Goal: Task Accomplishment & Management: Manage account settings

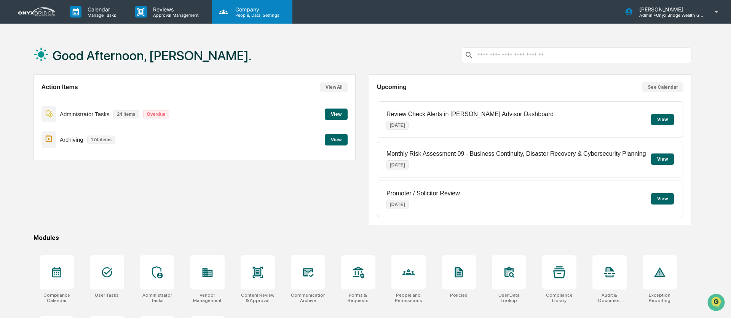
click at [241, 11] on p "Company" at bounding box center [256, 9] width 54 height 6
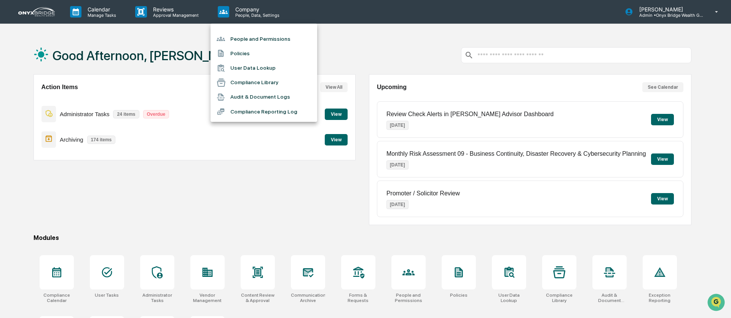
click at [262, 42] on li "People and Permissions" at bounding box center [264, 39] width 107 height 14
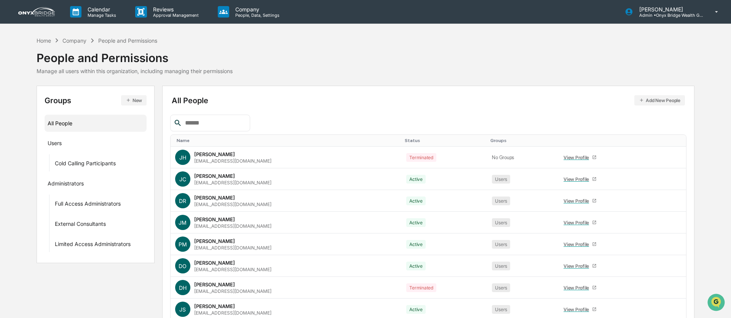
click at [206, 125] on input "text" at bounding box center [214, 123] width 65 height 10
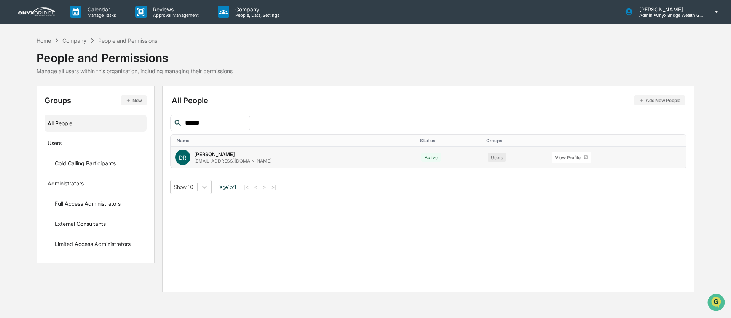
type input "******"
click at [666, 159] on icon at bounding box center [666, 159] width 0 height 0
click at [348, 158] on div "DR [PERSON_NAME] [EMAIL_ADDRESS][DOMAIN_NAME]" at bounding box center [294, 157] width 238 height 15
click at [292, 157] on div "DR [PERSON_NAME] [EMAIL_ADDRESS][DOMAIN_NAME]" at bounding box center [294, 157] width 238 height 15
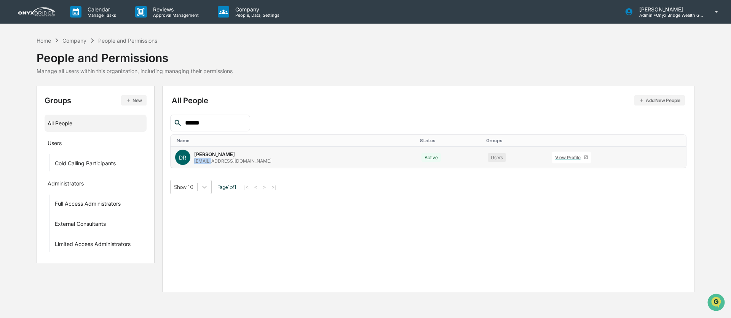
click at [291, 157] on div "DR [PERSON_NAME] [EMAIL_ADDRESS][DOMAIN_NAME]" at bounding box center [294, 157] width 238 height 15
click at [666, 159] on icon at bounding box center [666, 159] width 0 height 0
click at [200, 161] on div "[EMAIL_ADDRESS][DOMAIN_NAME]" at bounding box center [232, 161] width 77 height 6
click at [552, 162] on link "View Profile" at bounding box center [572, 158] width 40 height 12
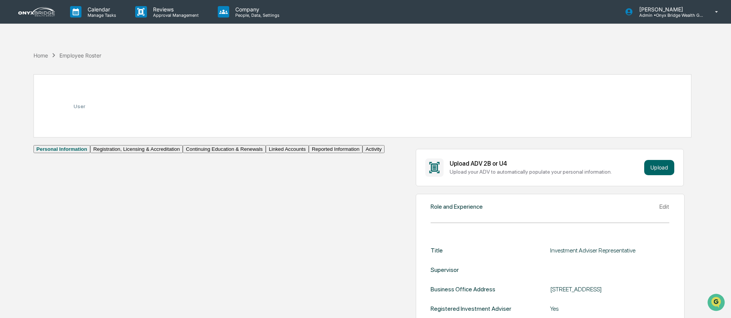
click at [362, 153] on button "Activity" at bounding box center [373, 149] width 22 height 8
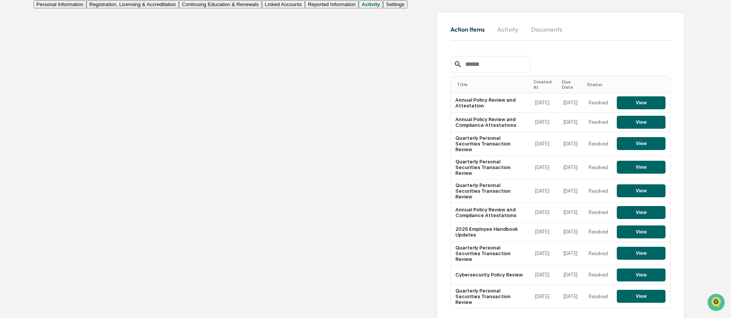
scroll to position [153, 0]
click at [491, 38] on button "Activity" at bounding box center [508, 29] width 34 height 18
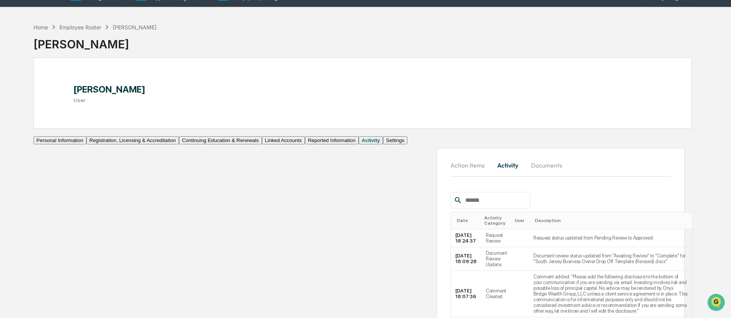
scroll to position [0, 0]
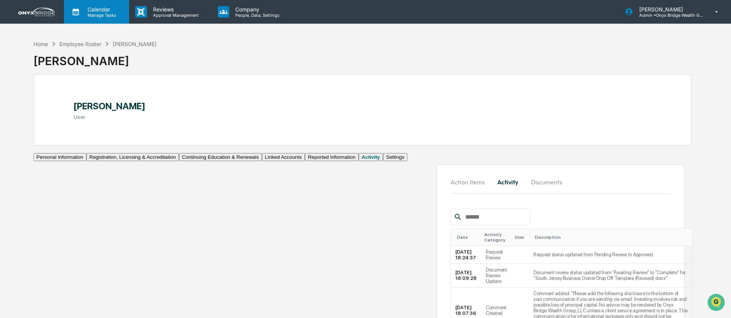
click at [105, 10] on p "Calendar" at bounding box center [100, 9] width 38 height 6
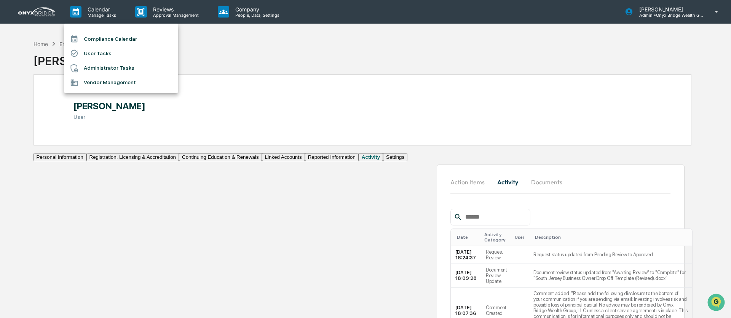
click at [102, 53] on li "User Tasks" at bounding box center [121, 53] width 114 height 14
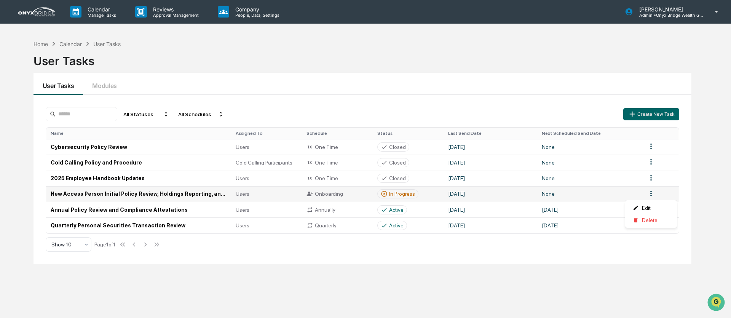
click at [648, 197] on html "Calendar Manage Tasks Reviews Approval Management Company People, Data, Setting…" at bounding box center [365, 159] width 731 height 318
click at [214, 195] on html "Calendar Manage Tasks Reviews Approval Management Company People, Data, Setting…" at bounding box center [365, 159] width 731 height 318
click at [195, 195] on td "New Access Person Initial Policy Review, Holdings Reporting, and Compliance Att…" at bounding box center [138, 194] width 185 height 16
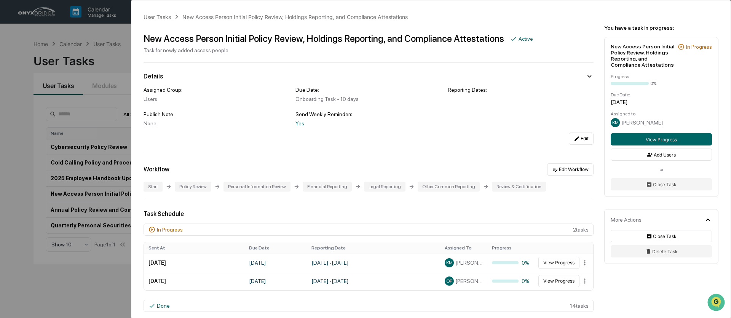
click at [4, 27] on div "User Tasks New Access Person Initial Policy Review, Holdings Reporting, and Com…" at bounding box center [365, 159] width 731 height 318
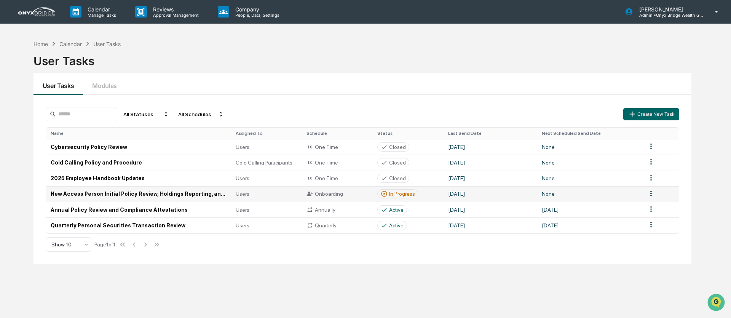
click at [653, 194] on html "Calendar Manage Tasks Reviews Approval Management Company People, Data, Setting…" at bounding box center [365, 159] width 731 height 318
click at [172, 196] on html "Calendar Manage Tasks Reviews Approval Management Company People, Data, Setting…" at bounding box center [365, 159] width 731 height 318
click at [172, 196] on td "New Access Person Initial Policy Review, Holdings Reporting, and Compliance Att…" at bounding box center [138, 194] width 185 height 16
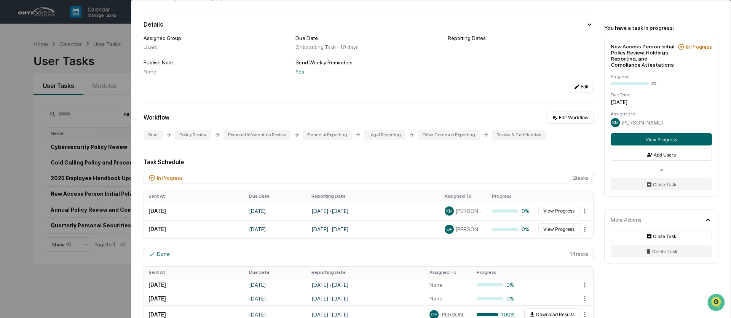
scroll to position [65, 0]
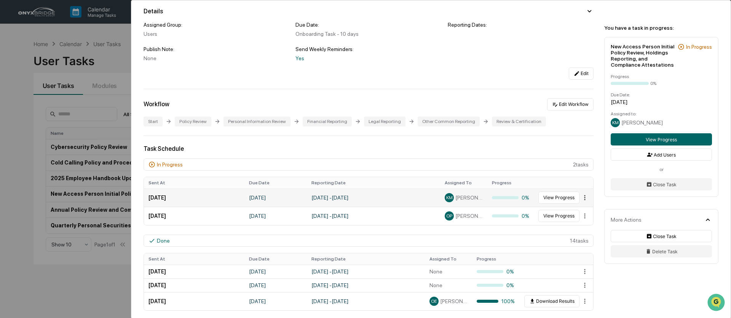
click at [585, 200] on html "Calendar Manage Tasks Reviews Approval Management Company People, Data, Setting…" at bounding box center [365, 159] width 731 height 318
click at [565, 201] on html "Calendar Manage Tasks Reviews Approval Management Company People, Data, Setting…" at bounding box center [365, 159] width 731 height 318
click at [565, 201] on button "View Progress" at bounding box center [558, 198] width 41 height 12
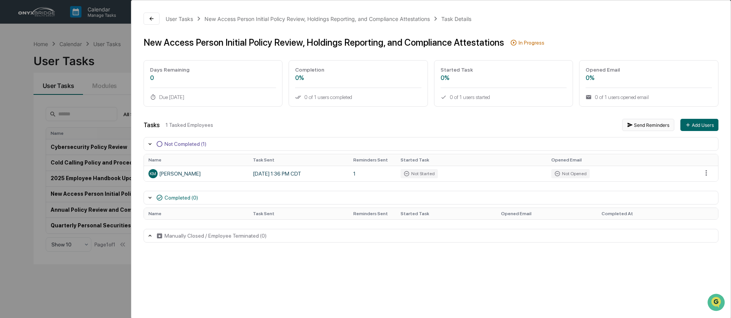
click at [639, 124] on button "Send Reminders" at bounding box center [648, 125] width 52 height 12
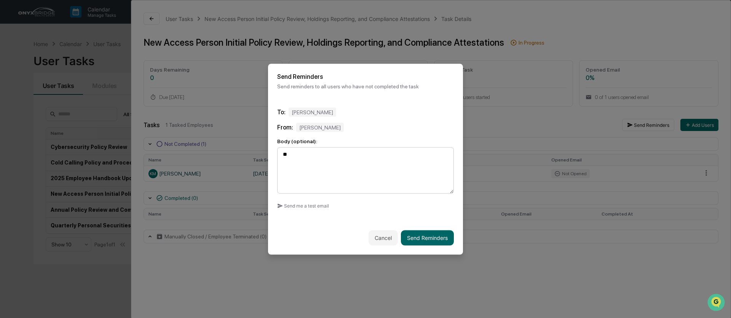
type textarea "*"
click at [358, 155] on textarea "**********" at bounding box center [365, 170] width 177 height 46
type textarea "**********"
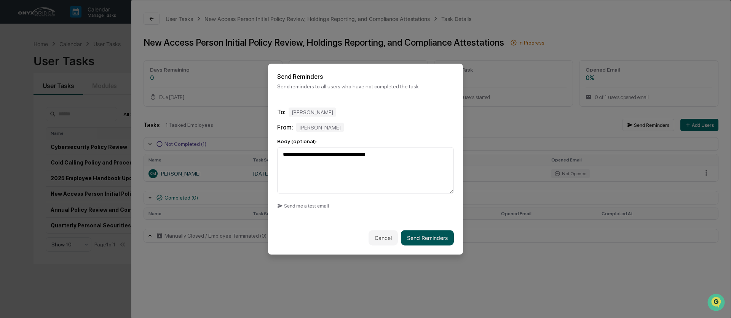
click at [439, 237] on button "Send Reminders" at bounding box center [427, 237] width 53 height 15
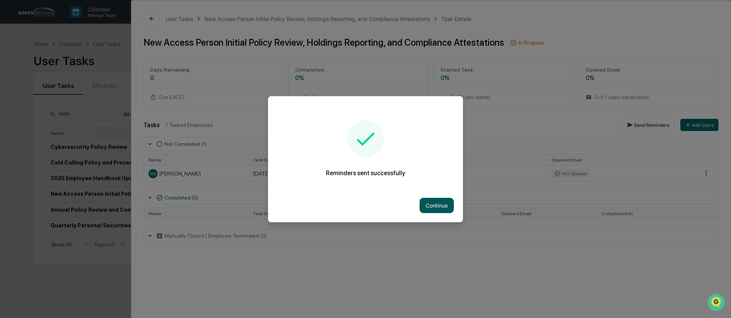
click at [446, 208] on button "Continue" at bounding box center [437, 205] width 34 height 15
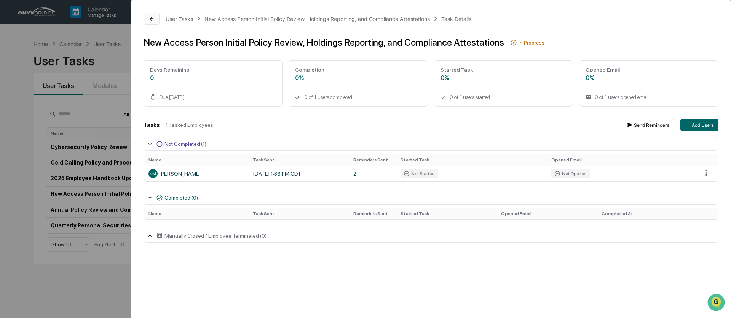
click at [152, 18] on icon at bounding box center [152, 19] width 4 height 4
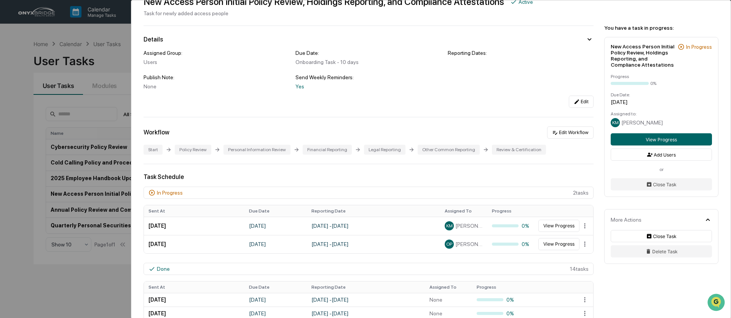
scroll to position [38, 0]
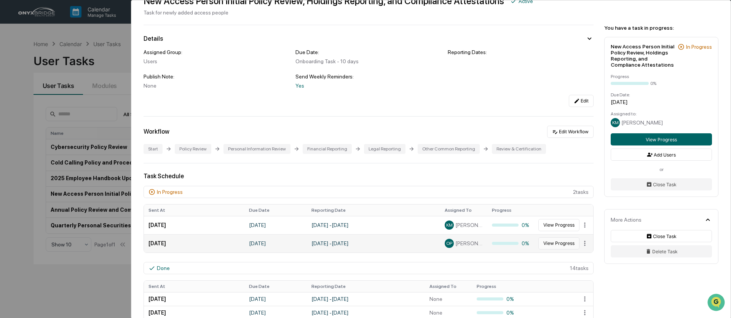
click at [549, 246] on button "View Progress" at bounding box center [558, 243] width 41 height 12
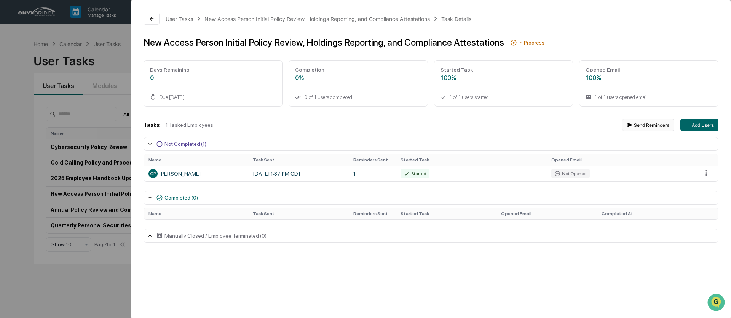
click at [628, 124] on icon "button" at bounding box center [629, 125] width 5 height 4
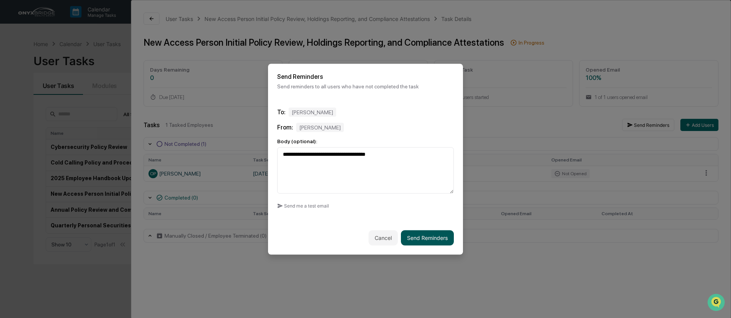
type textarea "**********"
click at [412, 239] on button "Send Reminders" at bounding box center [427, 237] width 53 height 15
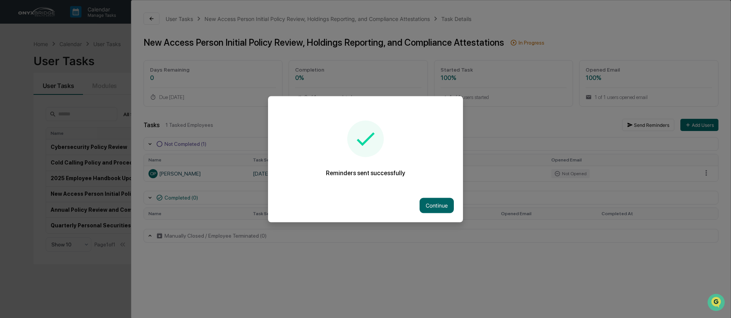
click at [436, 202] on button "Continue" at bounding box center [437, 205] width 34 height 15
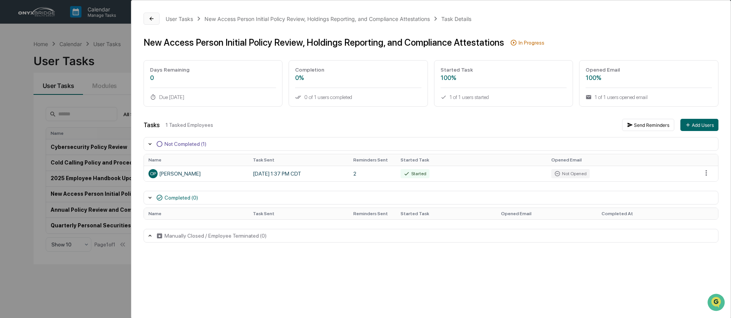
click at [153, 18] on icon at bounding box center [151, 19] width 6 height 6
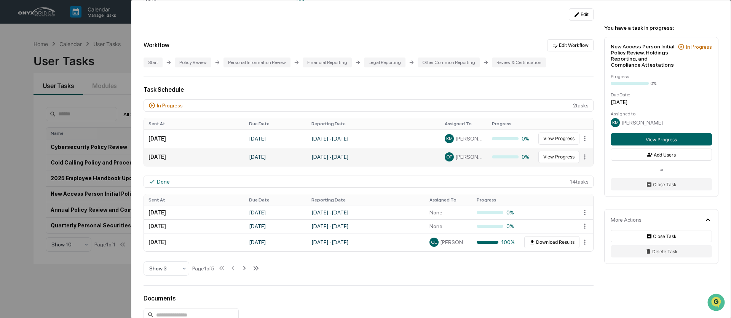
scroll to position [125, 0]
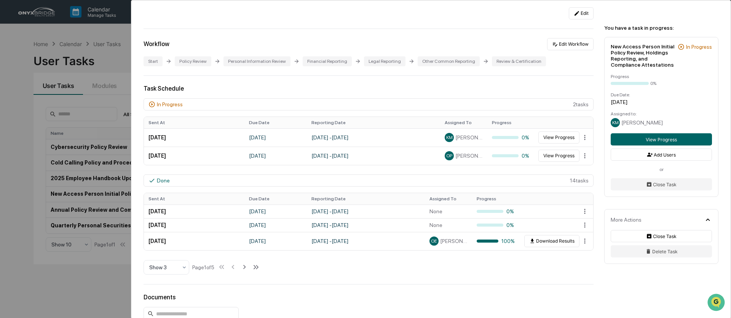
click at [105, 45] on div "User Tasks New Access Person Initial Policy Review, Holdings Reporting, and Com…" at bounding box center [365, 159] width 731 height 318
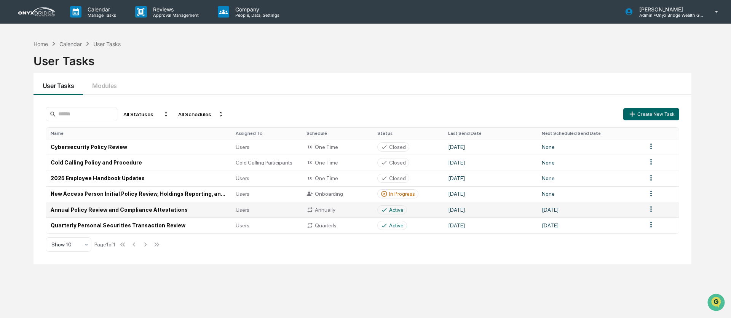
click at [423, 212] on td "Active" at bounding box center [408, 210] width 71 height 16
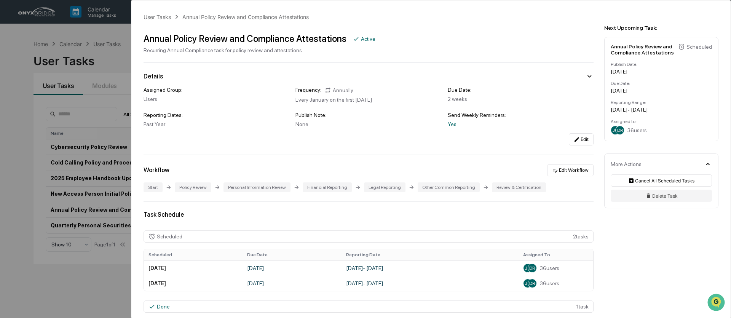
click at [113, 37] on div "User Tasks Annual Policy Review and Compliance Attestations Annual Policy Revie…" at bounding box center [365, 159] width 731 height 318
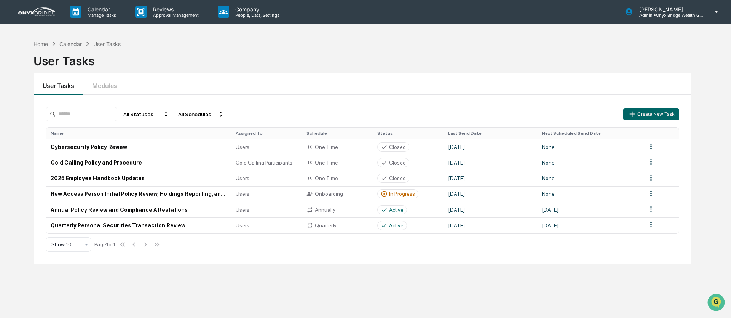
click at [26, 18] on link at bounding box center [41, 12] width 46 height 24
